Goal: Information Seeking & Learning: Learn about a topic

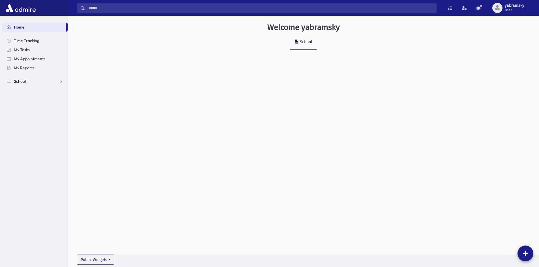
click at [34, 82] on link "School" at bounding box center [34, 81] width 65 height 9
click at [33, 90] on link "Students" at bounding box center [34, 90] width 65 height 9
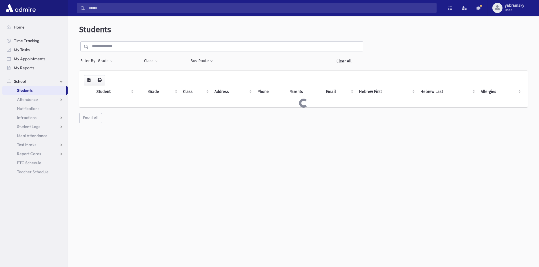
click at [111, 49] on input "text" at bounding box center [226, 46] width 274 height 10
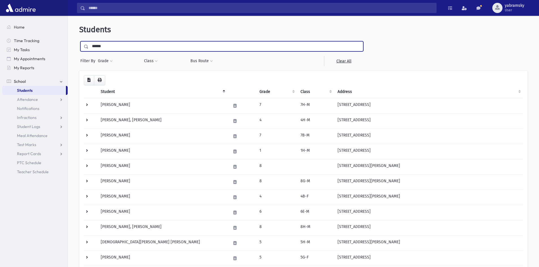
type input "******"
click at [79, 41] on input "submit" at bounding box center [87, 45] width 16 height 8
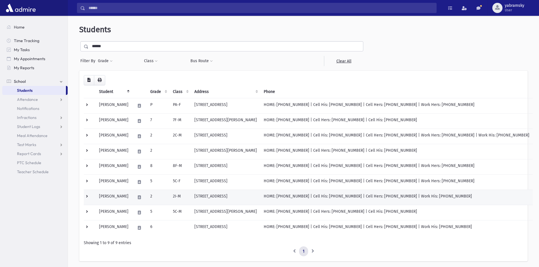
click at [124, 197] on td "Zeldes, Moshe" at bounding box center [114, 197] width 36 height 15
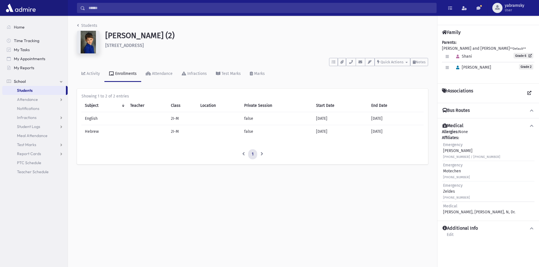
click at [92, 130] on td "Hebrew" at bounding box center [103, 131] width 45 height 13
click at [448, 67] on icon "button" at bounding box center [446, 68] width 3 height 4
click at [456, 67] on icon "button" at bounding box center [457, 68] width 3 height 4
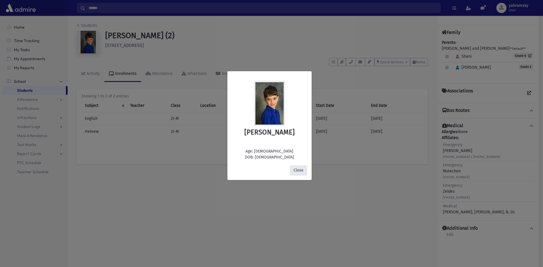
click at [303, 170] on button "Close" at bounding box center [298, 170] width 17 height 10
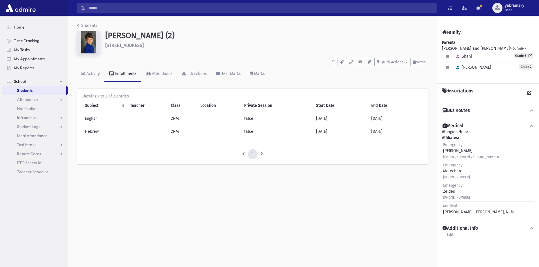
click at [524, 67] on span "Grade 2" at bounding box center [526, 66] width 14 height 5
click at [130, 77] on link "Enrollments" at bounding box center [122, 74] width 37 height 16
click at [159, 76] on div "Attendance" at bounding box center [162, 73] width 22 height 5
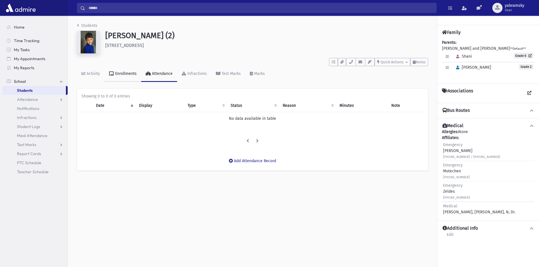
click at [119, 72] on div "Enrollments" at bounding box center [125, 73] width 23 height 5
